Goal: Transaction & Acquisition: Purchase product/service

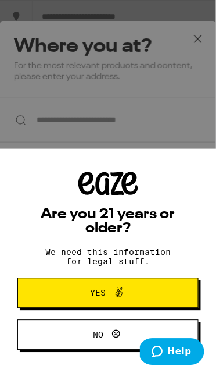
click at [131, 291] on span "Yes" at bounding box center [108, 293] width 87 height 15
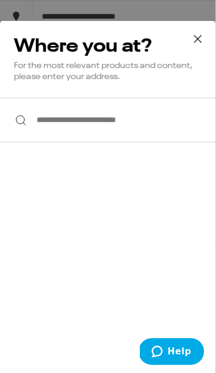
click at [154, 121] on input "**********" at bounding box center [108, 120] width 216 height 45
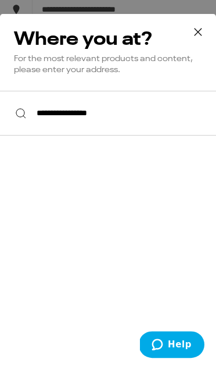
scroll to position [6, 0]
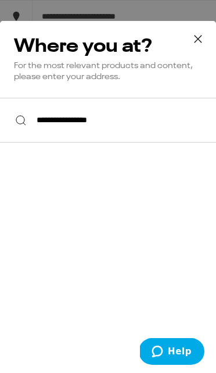
click at [179, 130] on input "**********" at bounding box center [108, 120] width 216 height 45
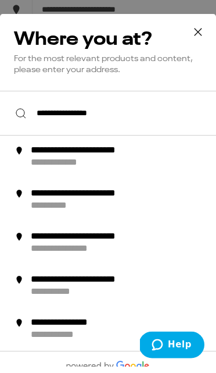
click at [134, 166] on div "**********" at bounding box center [127, 164] width 194 height 24
type input "**********"
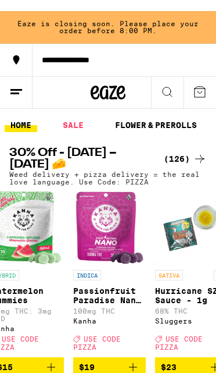
scroll to position [0, 593]
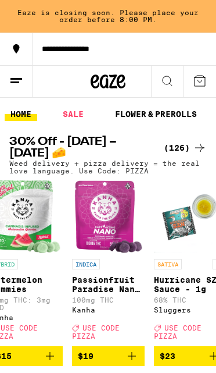
click at [203, 86] on icon at bounding box center [200, 81] width 10 height 10
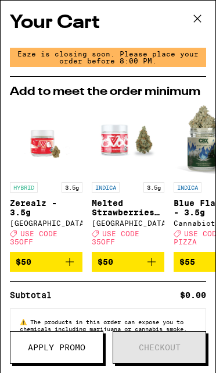
click at [198, 22] on icon at bounding box center [197, 18] width 17 height 17
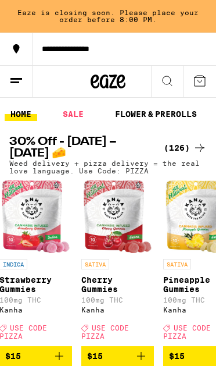
scroll to position [0, 2245]
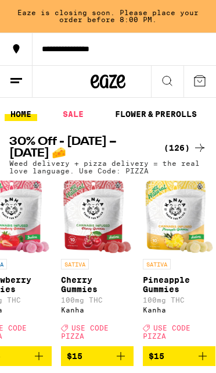
click at [76, 253] on img "Open page for Cherry Gummies from Kanha" at bounding box center [96, 216] width 67 height 73
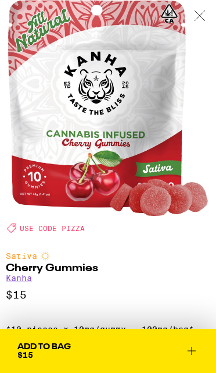
click at [127, 355] on span "Add To Bag $15" at bounding box center [108, 351] width 182 height 16
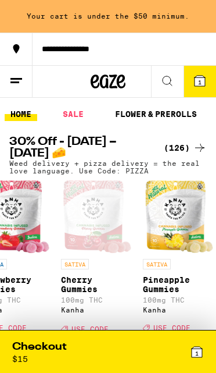
click at [193, 234] on img "Open page for Pineapple Gummies from Kanha" at bounding box center [178, 216] width 67 height 73
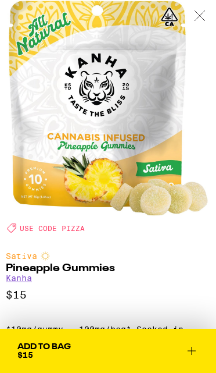
click at [112, 347] on span "Add To Bag $15" at bounding box center [108, 351] width 182 height 16
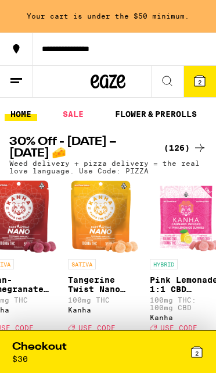
scroll to position [0, 3633]
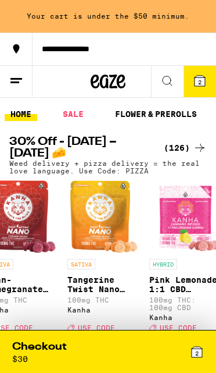
click at [109, 249] on img "Open page for Tangerine Twist Nano Gummies from Kanha" at bounding box center [103, 216] width 67 height 73
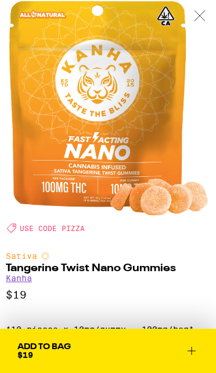
click at [140, 353] on span "Add To Bag $19" at bounding box center [108, 351] width 182 height 16
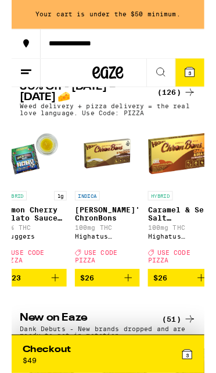
scroll to position [0, 4965]
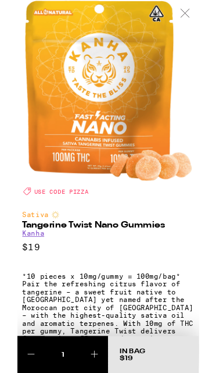
scroll to position [70, 0]
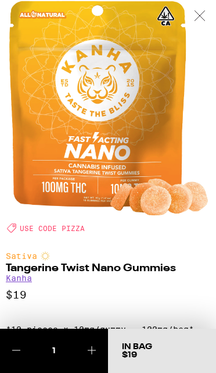
click at [203, 17] on icon at bounding box center [200, 15] width 12 height 10
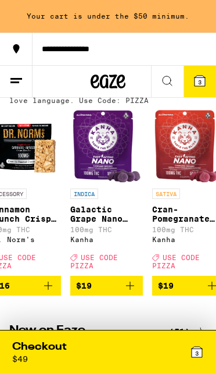
scroll to position [0, 3466]
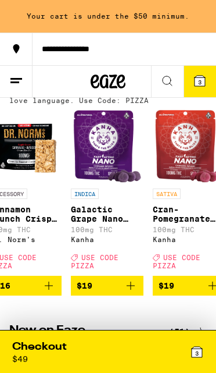
click at [184, 183] on img "Open page for Cran-Pomegranate Punch Nano Gummies from Kanha" at bounding box center [188, 146] width 67 height 73
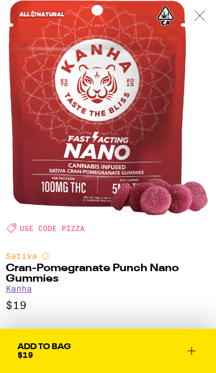
click at [116, 354] on span "Add To Bag $19" at bounding box center [108, 351] width 182 height 16
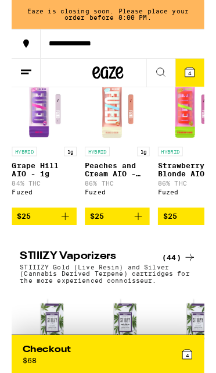
scroll to position [0, 503]
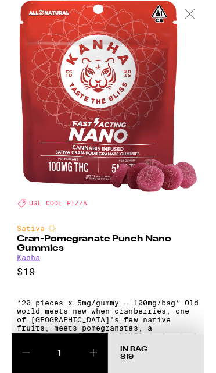
scroll to position [70, 0]
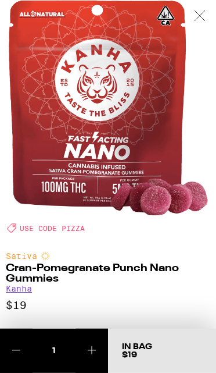
click at [208, 15] on div at bounding box center [200, 16] width 33 height 33
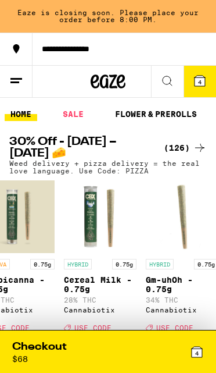
click at [111, 350] on div "4" at bounding box center [156, 352] width 96 height 24
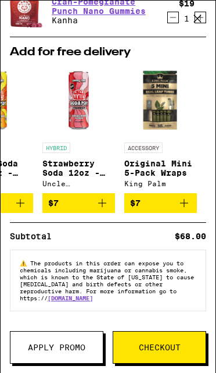
click at [156, 345] on span "Checkout" at bounding box center [160, 347] width 42 height 8
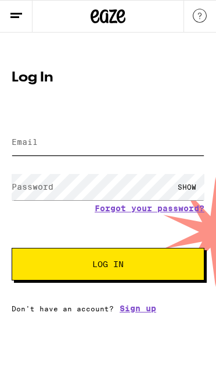
click at [168, 140] on input "Email" at bounding box center [108, 142] width 193 height 26
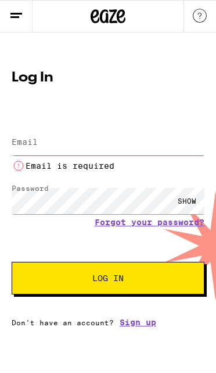
click at [158, 131] on input "Email" at bounding box center [108, 142] width 193 height 26
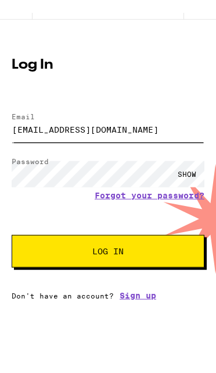
type input "[EMAIL_ADDRESS][DOMAIN_NAME]"
click at [211, 148] on div "Log In Email Email [EMAIL_ADDRESS][DOMAIN_NAME] Password Password SHOW Forgot y…" at bounding box center [108, 187] width 216 height 251
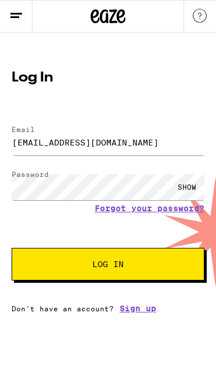
click at [144, 265] on span "Log In" at bounding box center [108, 264] width 99 height 8
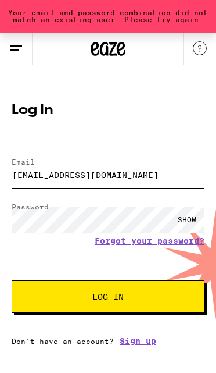
click at [109, 175] on input "[EMAIL_ADDRESS][DOMAIN_NAME]" at bounding box center [108, 175] width 193 height 26
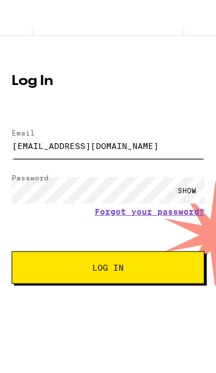
click at [95, 162] on input "[EMAIL_ADDRESS][DOMAIN_NAME]" at bounding box center [108, 175] width 193 height 26
click at [105, 162] on input "[EMAIL_ADDRESS][DOMAIN_NAME]" at bounding box center [108, 175] width 193 height 26
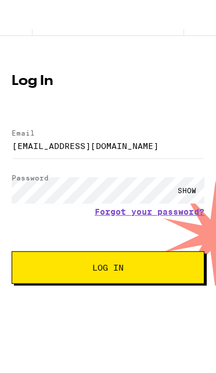
click at [155, 236] on link "Forgot your password?" at bounding box center [150, 240] width 110 height 9
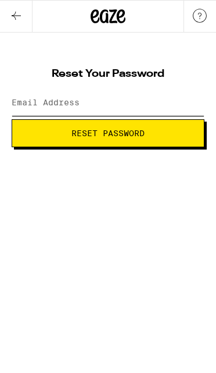
click at [141, 106] on input "Email Address" at bounding box center [108, 103] width 193 height 26
click at [91, 101] on input "Email Address" at bounding box center [108, 103] width 193 height 26
paste input "[EMAIL_ADDRESS][DOMAIN_NAME]"
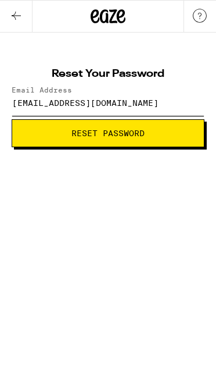
type input "[EMAIL_ADDRESS][DOMAIN_NAME]"
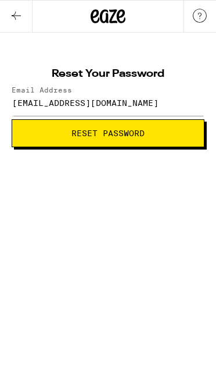
click at [131, 130] on span "Reset Password" at bounding box center [108, 133] width 73 height 8
